Goal: Task Accomplishment & Management: Complete application form

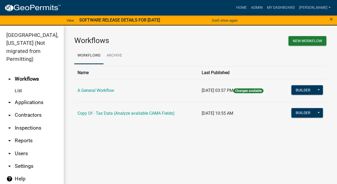
click at [88, 90] on link "A General Workflow" at bounding box center [95, 90] width 37 height 5
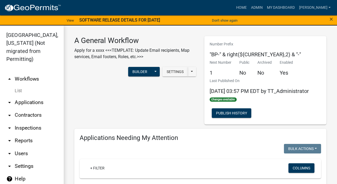
click at [28, 73] on link "arrow_drop_up Workflows" at bounding box center [32, 79] width 64 height 13
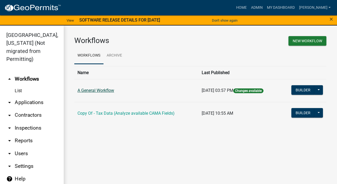
click at [79, 90] on link "A General Workflow" at bounding box center [95, 90] width 37 height 5
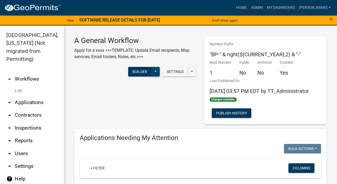
click at [152, 71] on button at bounding box center [155, 72] width 8 height 10
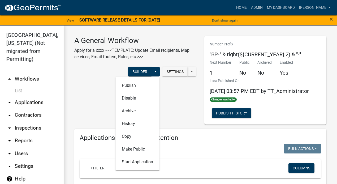
click at [96, 74] on div "Settings Start Application URL Start Application URL With Parcel ID Builder Pub…" at bounding box center [135, 72] width 130 height 16
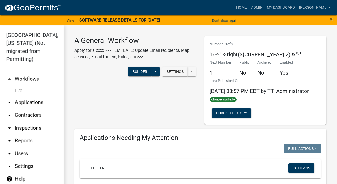
click at [28, 73] on link "arrow_drop_up Workflows" at bounding box center [32, 79] width 64 height 13
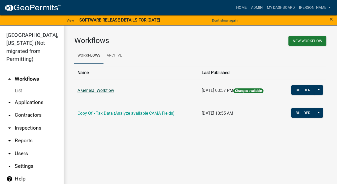
click at [100, 90] on link "A General Workflow" at bounding box center [95, 90] width 37 height 5
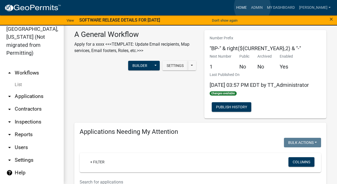
click at [249, 7] on link "Home" at bounding box center [241, 8] width 15 height 10
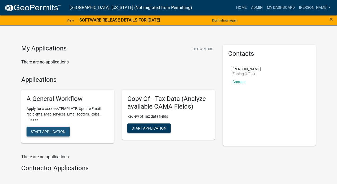
click at [44, 132] on span "Start Application" at bounding box center [48, 131] width 35 height 4
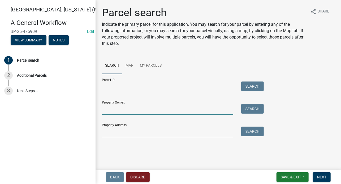
click at [117, 113] on input "Property Owner:" at bounding box center [167, 109] width 131 height 11
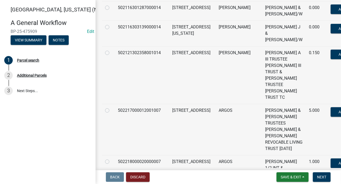
scroll to position [212, 0]
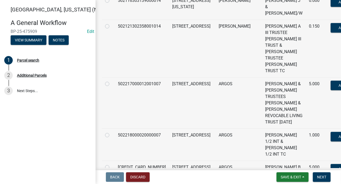
type input "[PERSON_NAME]"
click at [111, 81] on label at bounding box center [111, 81] width 0 height 0
click at [111, 84] on input "radio" at bounding box center [112, 82] width 3 height 3
radio input "true"
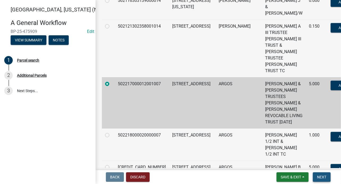
click at [327, 176] on button "Next" at bounding box center [322, 177] width 18 height 10
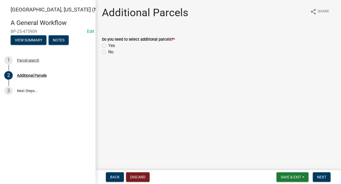
click at [108, 52] on label "No" at bounding box center [110, 52] width 5 height 6
click at [108, 52] on input "No" at bounding box center [109, 50] width 3 height 3
radio input "true"
click at [321, 177] on span "Next" at bounding box center [321, 177] width 9 height 4
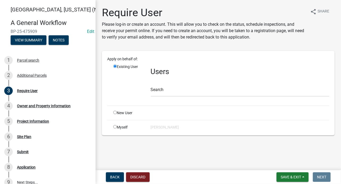
click at [114, 126] on input "radio" at bounding box center [114, 126] width 3 height 3
radio input "true"
radio input "false"
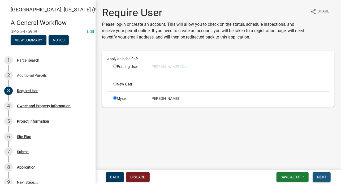
click at [323, 176] on span "Next" at bounding box center [321, 177] width 9 height 4
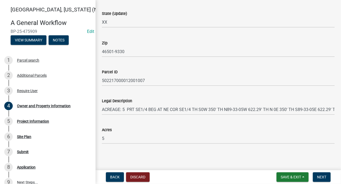
scroll to position [342, 0]
drag, startPoint x: 317, startPoint y: 176, endPoint x: 317, endPoint y: 171, distance: 4.3
click at [317, 176] on span "Next" at bounding box center [321, 177] width 9 height 4
click at [318, 177] on span "Next" at bounding box center [321, 177] width 9 height 4
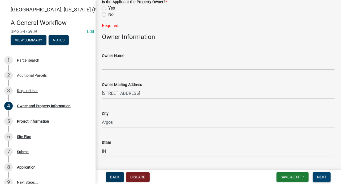
scroll to position [0, 0]
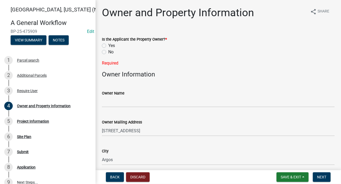
click at [108, 46] on label "Yes" at bounding box center [111, 45] width 7 height 6
click at [108, 46] on input "Yes" at bounding box center [109, 43] width 3 height 3
radio input "true"
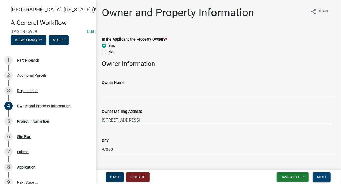
click at [325, 178] on span "Next" at bounding box center [321, 177] width 9 height 4
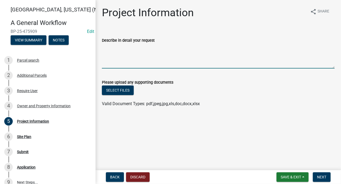
click at [116, 64] on textarea "Describe in detail your request" at bounding box center [218, 56] width 233 height 25
type textarea "Proposing to build a monastery"
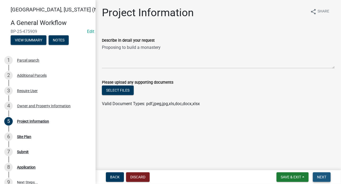
click at [318, 175] on span "Next" at bounding box center [321, 177] width 9 height 4
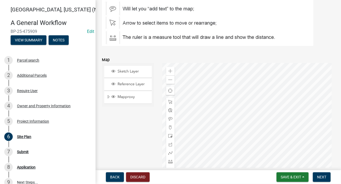
scroll to position [143, 0]
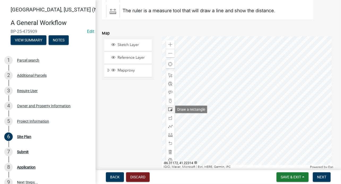
click at [168, 108] on span at bounding box center [170, 109] width 4 height 4
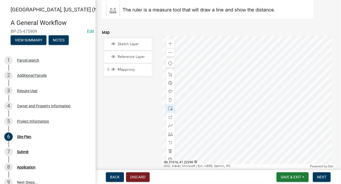
click at [234, 96] on div at bounding box center [248, 102] width 172 height 133
click at [322, 177] on span "Next" at bounding box center [321, 177] width 9 height 4
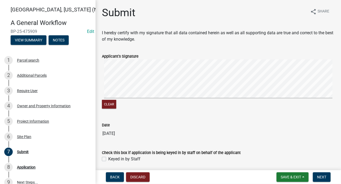
click at [127, 105] on div "Clear" at bounding box center [218, 84] width 233 height 50
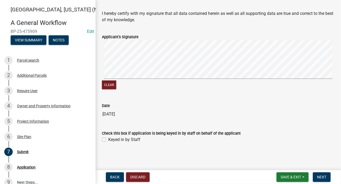
click at [108, 137] on label "Keyed in by Staff" at bounding box center [124, 139] width 32 height 6
click at [108, 137] on input "Keyed in by Staff" at bounding box center [109, 137] width 3 height 3
checkbox input "true"
click at [321, 174] on button "Next" at bounding box center [322, 177] width 18 height 10
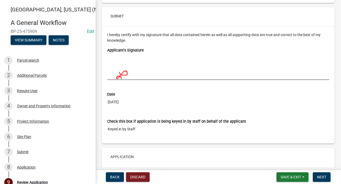
scroll to position [1195, 0]
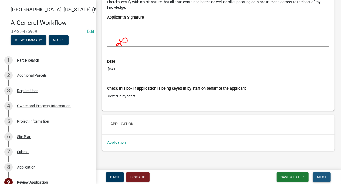
click at [321, 177] on span "Next" at bounding box center [321, 177] width 9 height 4
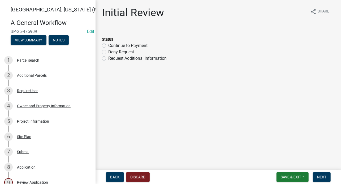
click at [108, 46] on label "Continue to Payment" at bounding box center [127, 45] width 39 height 6
click at [108, 46] on input "Continue to Payment" at bounding box center [109, 43] width 3 height 3
radio input "true"
click at [324, 177] on span "Next" at bounding box center [321, 177] width 9 height 4
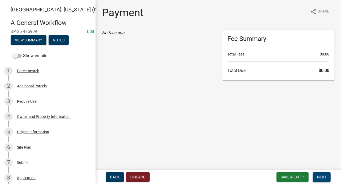
click at [326, 175] on span "Next" at bounding box center [321, 177] width 9 height 4
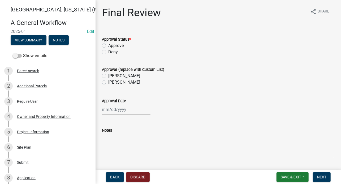
click at [108, 45] on label "Approve" at bounding box center [115, 45] width 15 height 6
click at [108, 45] on input "Approve" at bounding box center [109, 43] width 3 height 3
radio input "true"
click at [108, 76] on label "[PERSON_NAME]" at bounding box center [124, 76] width 32 height 6
click at [108, 76] on input "[PERSON_NAME]" at bounding box center [109, 74] width 3 height 3
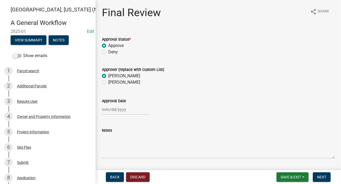
radio input "true"
select select "9"
select select "2025"
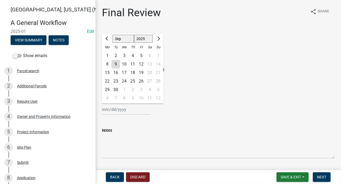
click at [110, 110] on div "[PERSON_NAME] Feb Mar Apr [PERSON_NAME][DATE] Oct Nov [DATE] 1526 1527 1528 152…" at bounding box center [126, 109] width 49 height 11
click at [114, 65] on div "9" at bounding box center [115, 64] width 8 height 8
type input "[DATE]"
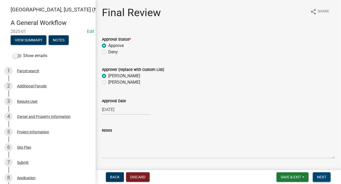
click at [326, 178] on span "Next" at bounding box center [321, 177] width 9 height 4
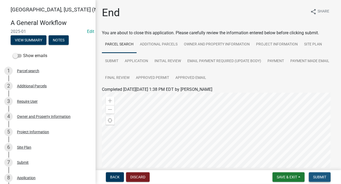
click at [321, 175] on span "Submit" at bounding box center [319, 177] width 13 height 4
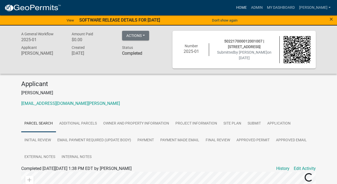
click at [249, 5] on link "Home" at bounding box center [241, 8] width 15 height 10
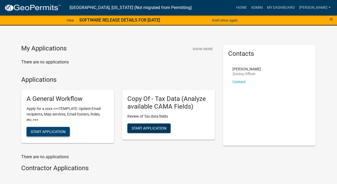
click at [54, 132] on span "Start Application" at bounding box center [48, 131] width 35 height 4
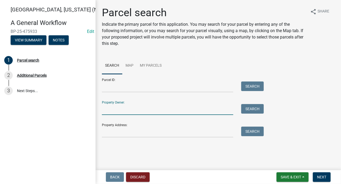
click at [119, 113] on input "Property Owner:" at bounding box center [167, 109] width 131 height 11
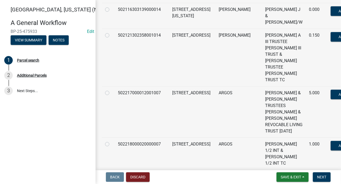
scroll to position [212, 0]
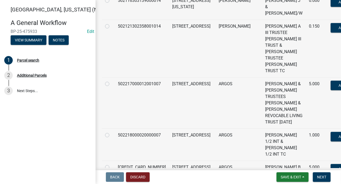
type input "[PERSON_NAME]"
click at [111, 81] on label at bounding box center [111, 81] width 0 height 0
click at [111, 84] on input "radio" at bounding box center [112, 82] width 3 height 3
radio input "true"
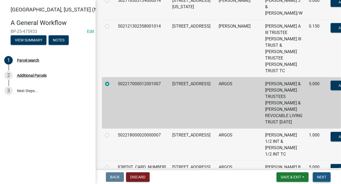
click at [321, 176] on span "Next" at bounding box center [321, 177] width 9 height 4
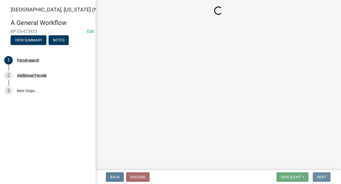
scroll to position [0, 0]
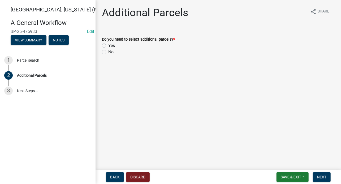
click at [108, 51] on label "No" at bounding box center [110, 52] width 5 height 6
click at [108, 51] on input "No" at bounding box center [109, 50] width 3 height 3
radio input "true"
click at [325, 176] on span "Next" at bounding box center [321, 177] width 9 height 4
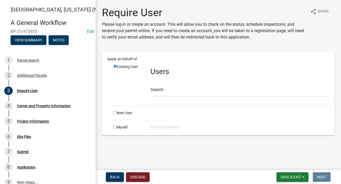
click at [115, 126] on input "radio" at bounding box center [114, 126] width 3 height 3
radio input "true"
radio input "false"
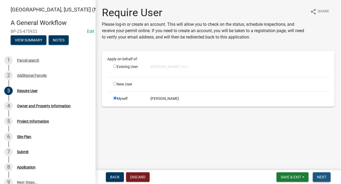
click at [322, 177] on span "Next" at bounding box center [321, 177] width 9 height 4
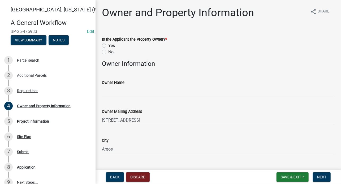
click at [108, 46] on label "Yes" at bounding box center [111, 45] width 7 height 6
click at [108, 46] on input "Yes" at bounding box center [109, 43] width 3 height 3
radio input "true"
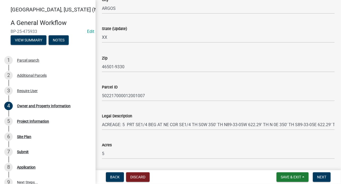
scroll to position [342, 0]
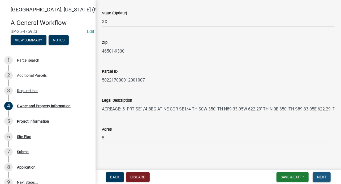
click at [320, 179] on button "Next" at bounding box center [322, 177] width 18 height 10
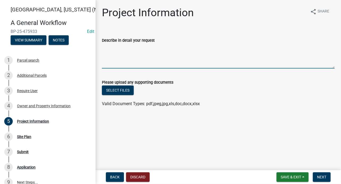
click at [134, 53] on textarea "Describe in detail your request" at bounding box center [218, 56] width 233 height 25
type textarea "Building a monestery"
drag, startPoint x: 322, startPoint y: 174, endPoint x: 323, endPoint y: 171, distance: 3.6
click at [322, 174] on button "Next" at bounding box center [322, 177] width 18 height 10
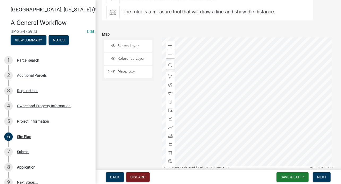
scroll to position [147, 0]
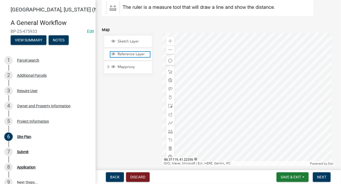
click at [117, 55] on span "Reference Layer" at bounding box center [133, 54] width 34 height 5
click at [118, 53] on span "Reference Layer" at bounding box center [133, 54] width 34 height 5
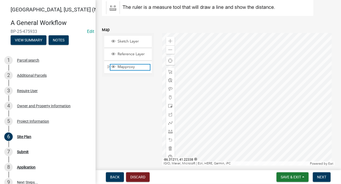
click at [124, 67] on span "Mapproxy" at bounding box center [133, 66] width 34 height 5
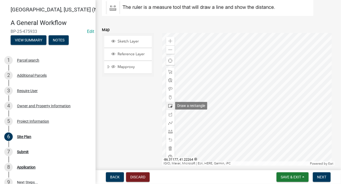
drag, startPoint x: 169, startPoint y: 105, endPoint x: 172, endPoint y: 104, distance: 3.0
click at [169, 105] on span at bounding box center [170, 106] width 4 height 4
click at [254, 112] on div at bounding box center [248, 99] width 172 height 133
click at [170, 132] on span at bounding box center [170, 131] width 4 height 4
click at [288, 111] on div at bounding box center [248, 99] width 172 height 133
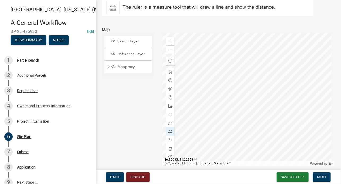
click at [265, 112] on div at bounding box center [248, 99] width 172 height 133
click at [169, 79] on span at bounding box center [170, 80] width 4 height 4
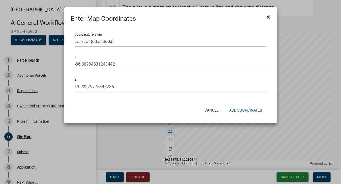
click at [269, 16] on span "×" at bounding box center [268, 16] width 3 height 7
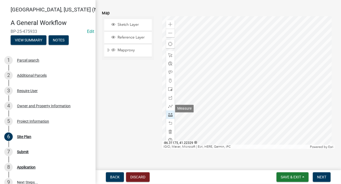
scroll to position [170, 0]
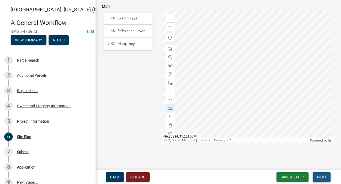
click at [323, 178] on span "Next" at bounding box center [321, 177] width 9 height 4
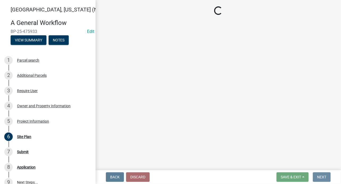
scroll to position [0, 0]
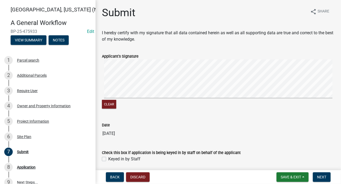
click at [108, 158] on label "Keyed in by Staff" at bounding box center [124, 159] width 32 height 6
click at [108, 158] on input "Keyed in by Staff" at bounding box center [109, 157] width 3 height 3
checkbox input "true"
click at [319, 178] on span "Next" at bounding box center [321, 177] width 9 height 4
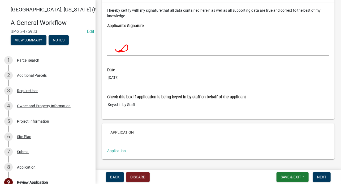
scroll to position [1195, 0]
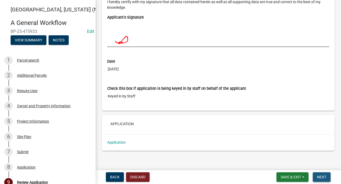
click at [323, 176] on span "Next" at bounding box center [321, 177] width 9 height 4
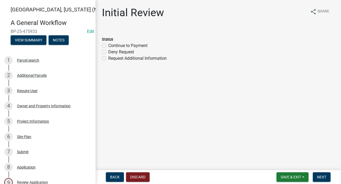
click at [108, 45] on label "Continue to Payment" at bounding box center [127, 45] width 39 height 6
click at [108, 45] on input "Continue to Payment" at bounding box center [109, 43] width 3 height 3
radio input "true"
click at [323, 175] on span "Next" at bounding box center [321, 177] width 9 height 4
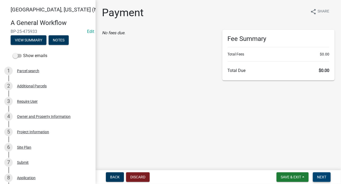
click at [320, 176] on span "Next" at bounding box center [321, 177] width 9 height 4
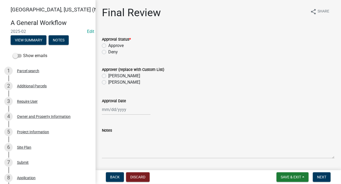
click at [108, 46] on label "Approve" at bounding box center [115, 45] width 15 height 6
click at [108, 46] on input "Approve" at bounding box center [109, 43] width 3 height 3
radio input "true"
click at [108, 76] on label "[PERSON_NAME]" at bounding box center [124, 76] width 32 height 6
click at [108, 76] on input "[PERSON_NAME]" at bounding box center [109, 74] width 3 height 3
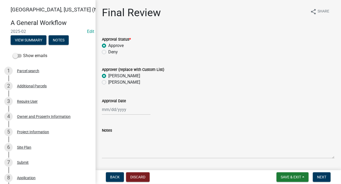
radio input "true"
click at [107, 111] on div at bounding box center [126, 109] width 49 height 11
select select "9"
select select "2025"
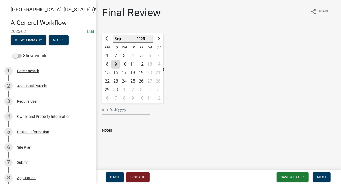
click at [116, 64] on div "9" at bounding box center [115, 64] width 8 height 8
type input "[DATE]"
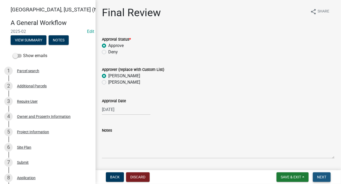
click at [324, 176] on span "Next" at bounding box center [321, 177] width 9 height 4
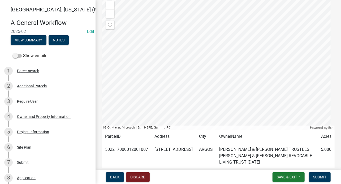
scroll to position [127, 0]
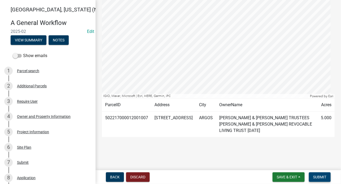
click at [318, 175] on span "Submit" at bounding box center [319, 177] width 13 height 4
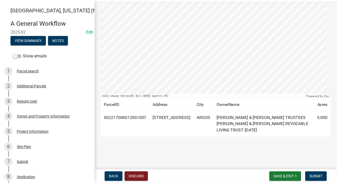
scroll to position [0, 0]
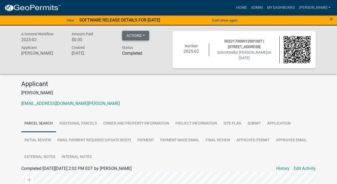
click at [144, 34] on button "Actions" at bounding box center [135, 36] width 27 height 10
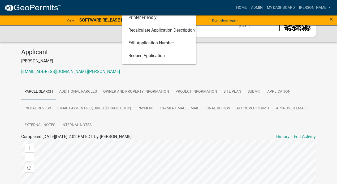
scroll to position [25, 0]
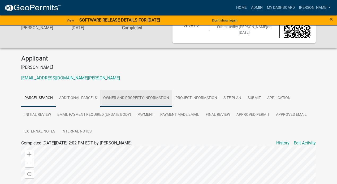
click at [135, 96] on link "Owner and Property Information" at bounding box center [136, 98] width 72 height 17
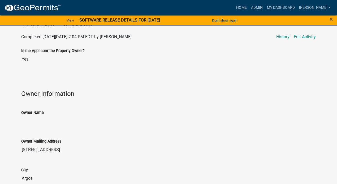
scroll to position [52, 0]
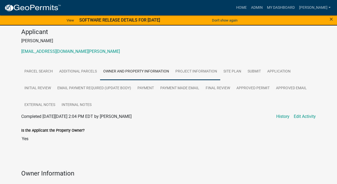
click at [204, 71] on link "Project Information" at bounding box center [196, 71] width 48 height 17
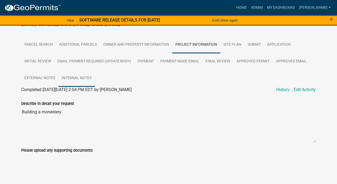
scroll to position [0, 0]
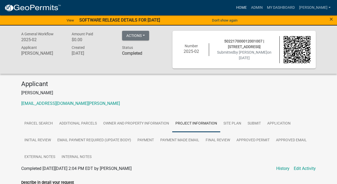
click at [247, 8] on link "Home" at bounding box center [241, 8] width 15 height 10
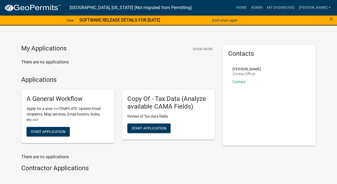
click at [52, 170] on h4 "Contractor Applications" at bounding box center [118, 168] width 194 height 8
click at [67, 168] on h4 "Contractor Applications" at bounding box center [118, 168] width 194 height 8
click at [281, 7] on link "My Dashboard" at bounding box center [281, 8] width 32 height 10
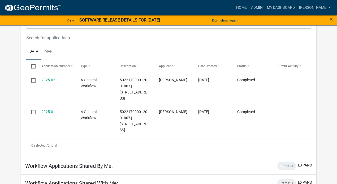
scroll to position [80, 0]
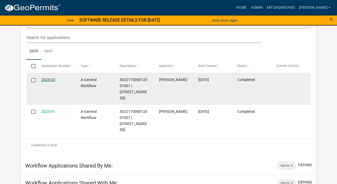
click at [49, 79] on link "2025-02" at bounding box center [48, 79] width 14 height 4
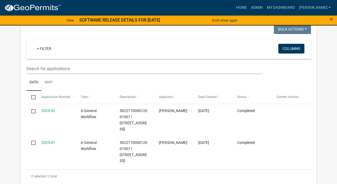
scroll to position [80, 0]
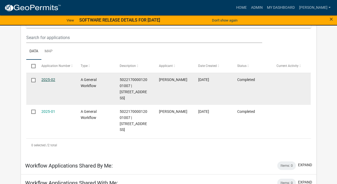
click at [48, 79] on link "2025-02" at bounding box center [48, 79] width 14 height 4
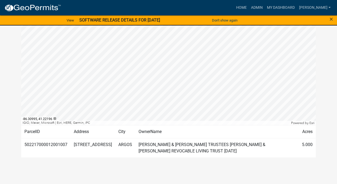
scroll to position [20, 0]
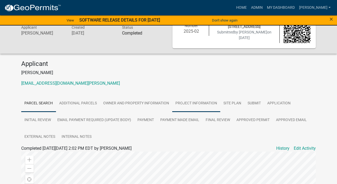
click at [198, 103] on link "Project Information" at bounding box center [196, 103] width 48 height 17
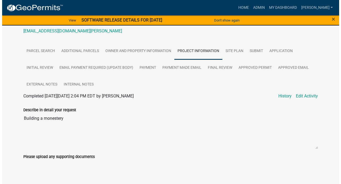
scroll to position [73, 0]
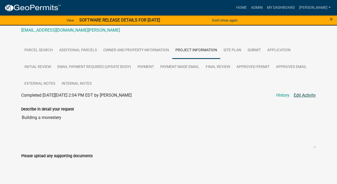
click at [305, 96] on link "Edit Activity" at bounding box center [305, 95] width 22 height 6
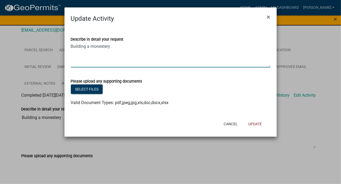
drag, startPoint x: 112, startPoint y: 46, endPoint x: 88, endPoint y: 46, distance: 23.9
click at [88, 46] on textarea "Building a monestery" at bounding box center [171, 54] width 200 height 25
type textarea "Building a home"
click at [256, 124] on button "Update" at bounding box center [255, 124] width 22 height 10
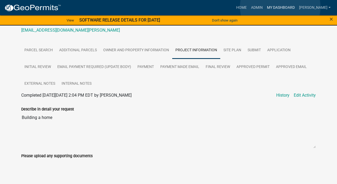
click at [280, 7] on link "My Dashboard" at bounding box center [281, 8] width 32 height 10
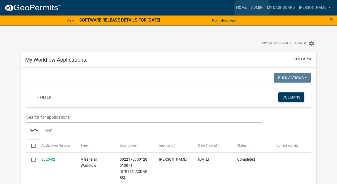
click at [249, 9] on link "Home" at bounding box center [241, 8] width 15 height 10
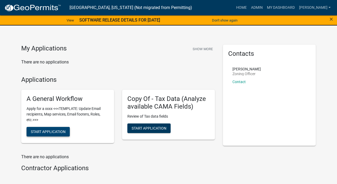
click at [58, 133] on span "Start Application" at bounding box center [48, 131] width 35 height 4
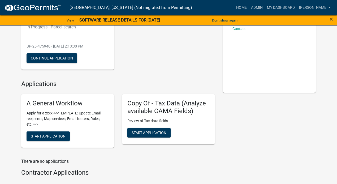
scroll to position [27, 0]
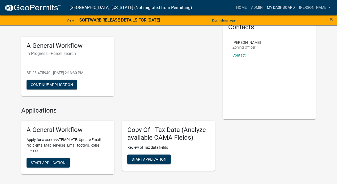
click at [286, 7] on link "My Dashboard" at bounding box center [281, 8] width 32 height 10
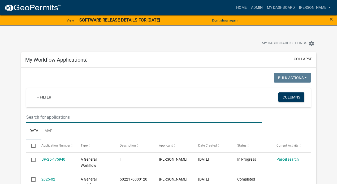
click at [47, 118] on input "text" at bounding box center [144, 117] width 236 height 11
click at [47, 117] on input "text" at bounding box center [144, 117] width 236 height 11
type input "[PERSON_NAME]"
